Goal: Task Accomplishment & Management: Manage account settings

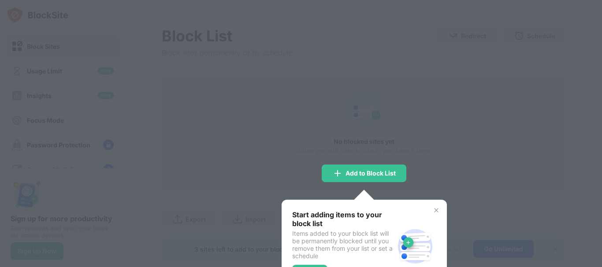
scroll to position [44, 0]
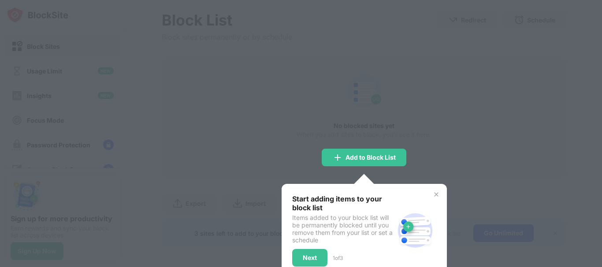
click at [433, 194] on img at bounding box center [436, 194] width 7 height 7
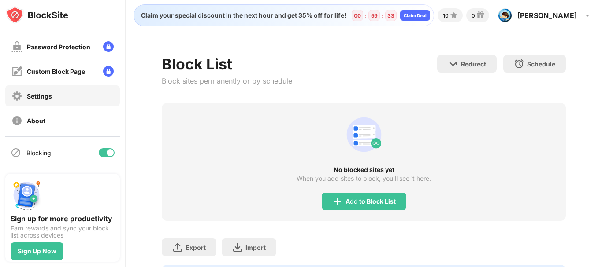
scroll to position [99, 0]
click at [41, 243] on div "Sign Up Now" at bounding box center [37, 252] width 53 height 18
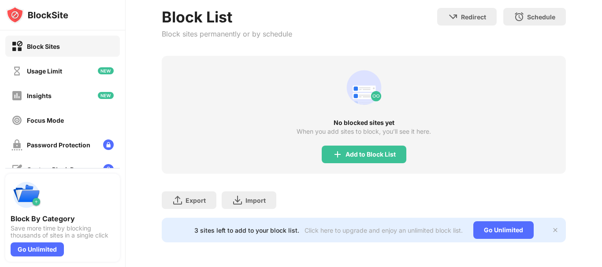
scroll to position [54, 0]
click at [352, 152] on div "Add to Block List" at bounding box center [364, 155] width 85 height 18
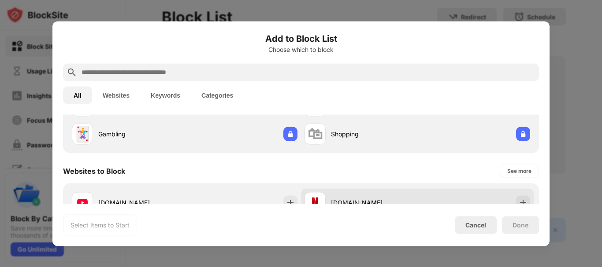
scroll to position [88, 0]
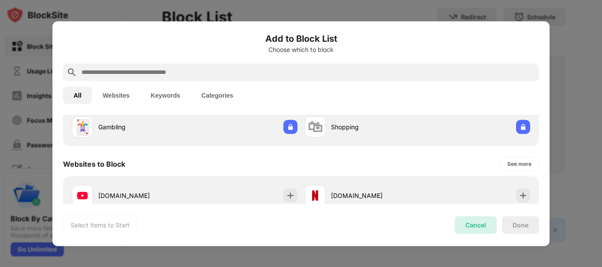
click at [471, 225] on div "Cancel" at bounding box center [475, 225] width 21 height 7
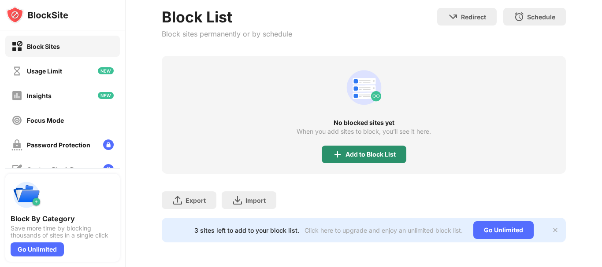
click at [349, 151] on div "Add to Block List" at bounding box center [370, 154] width 50 height 7
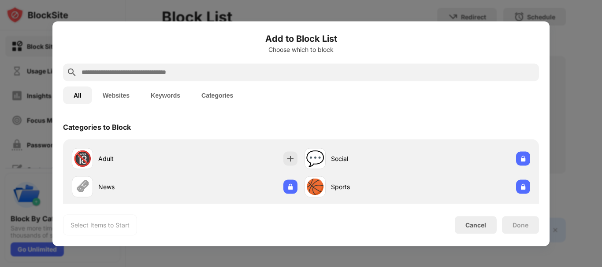
click at [207, 69] on input "text" at bounding box center [308, 72] width 455 height 11
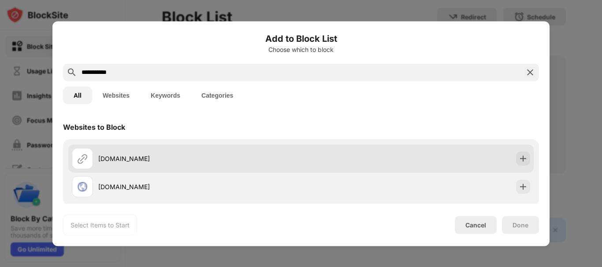
type input "**********"
click at [153, 153] on div "[DOMAIN_NAME]" at bounding box center [186, 158] width 229 height 21
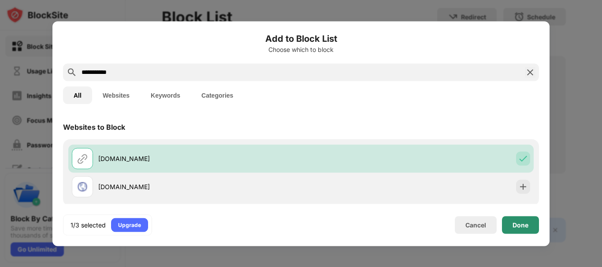
click at [505, 223] on div "Done" at bounding box center [520, 225] width 37 height 18
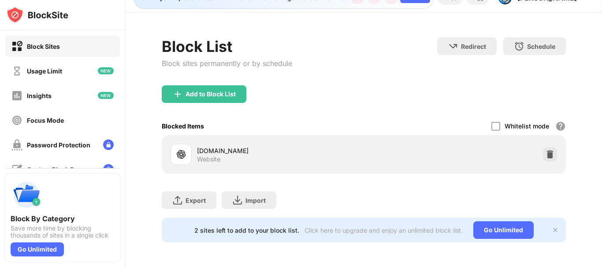
scroll to position [24, 0]
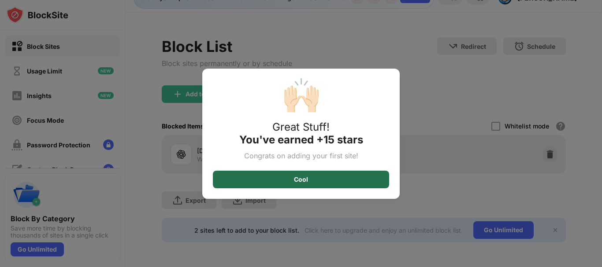
click at [245, 172] on div "Cool" at bounding box center [301, 180] width 176 height 18
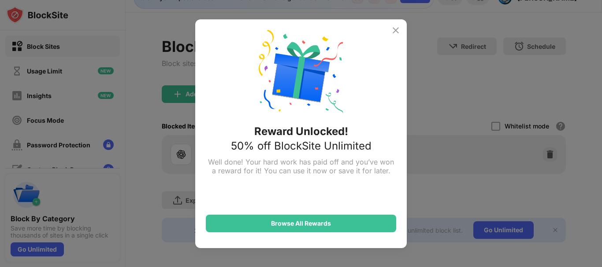
click at [396, 27] on img at bounding box center [395, 30] width 11 height 11
